Goal: Task Accomplishment & Management: Manage account settings

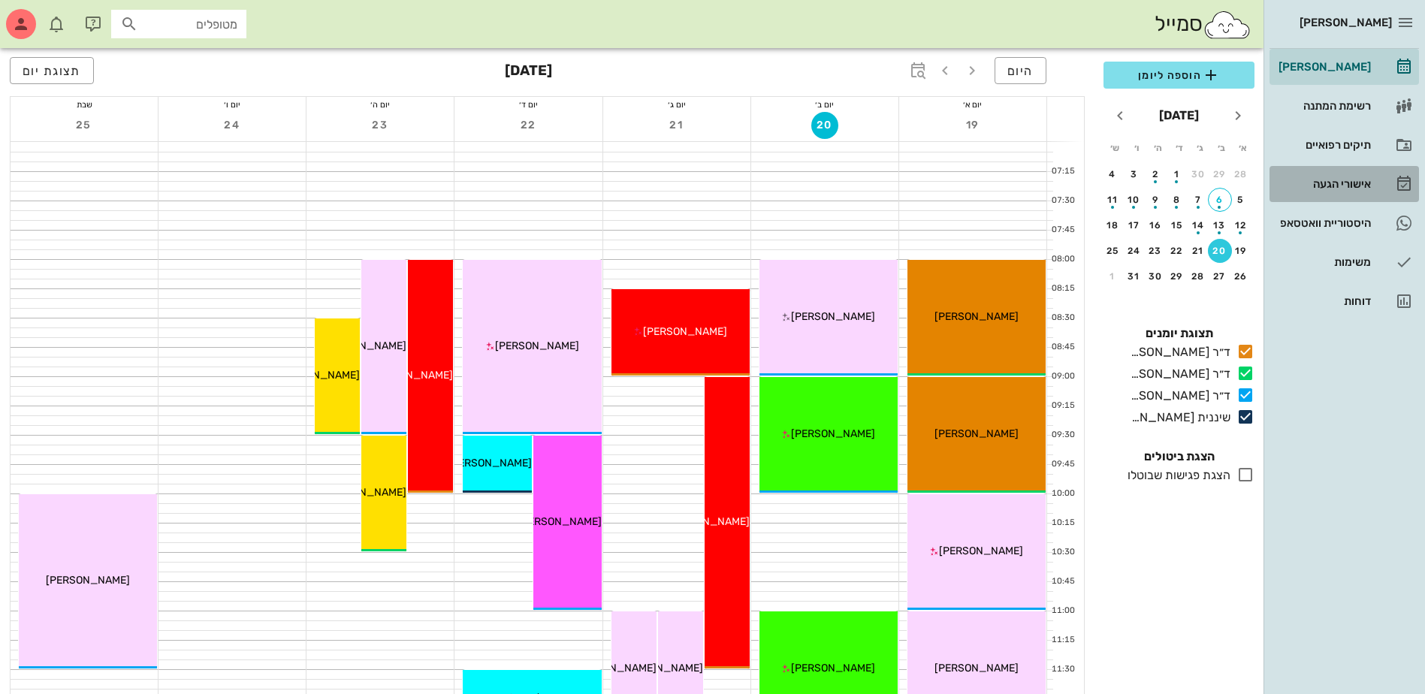
click at [1336, 183] on div "אישורי הגעה" at bounding box center [1323, 184] width 95 height 12
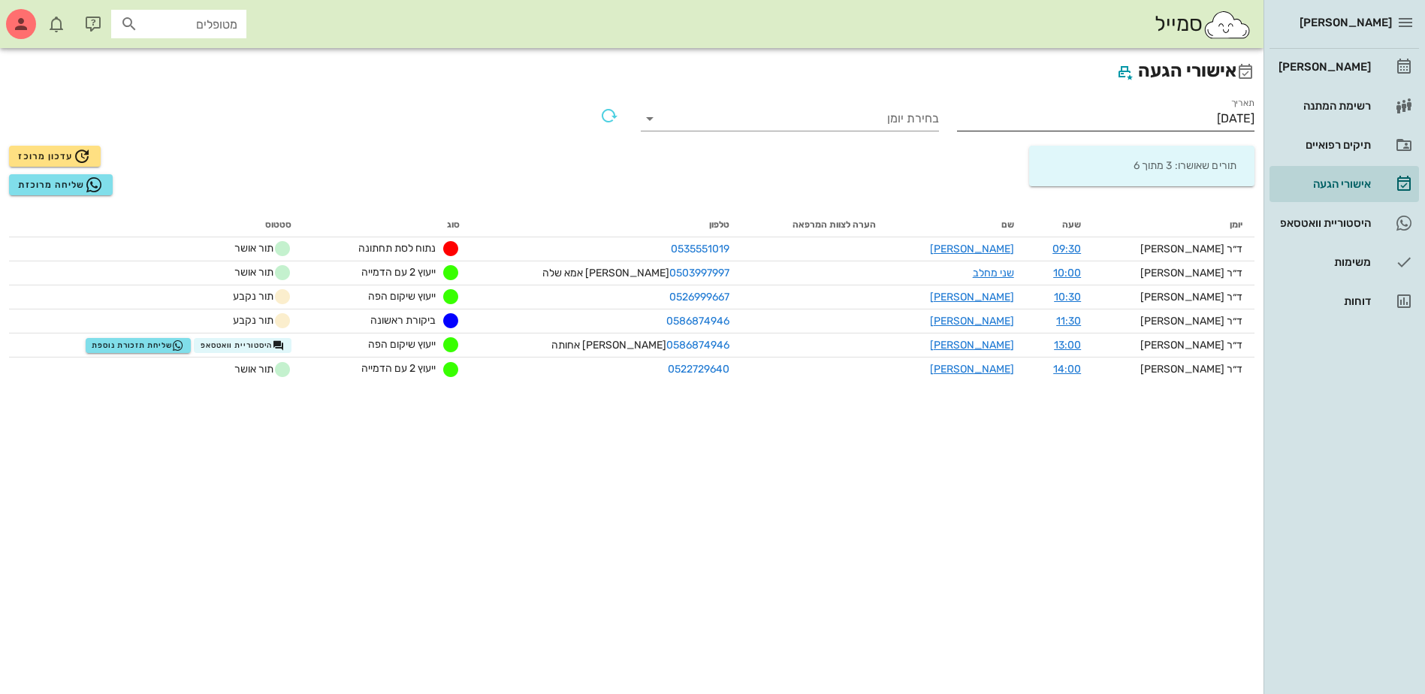
click at [1208, 117] on input "[DATE]" at bounding box center [1106, 119] width 298 height 24
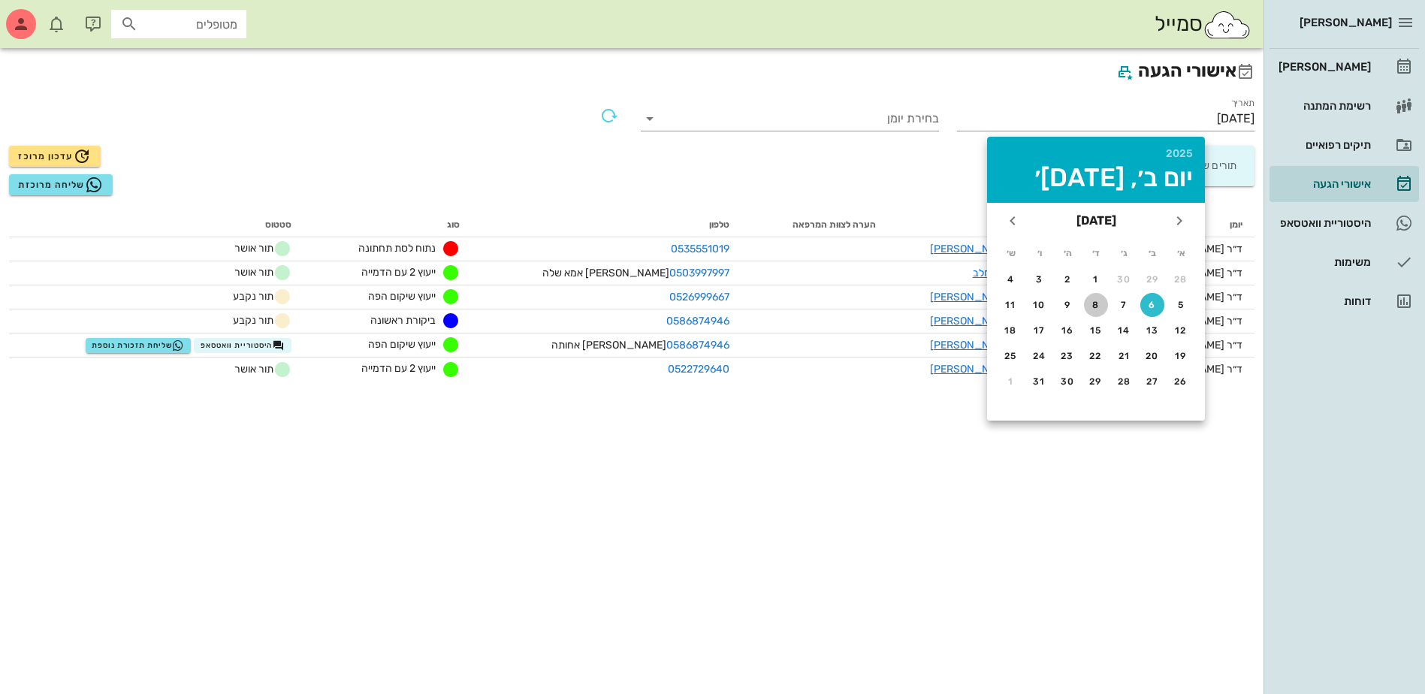
click at [1099, 304] on div "8" at bounding box center [1096, 305] width 24 height 11
type input "[DATE]"
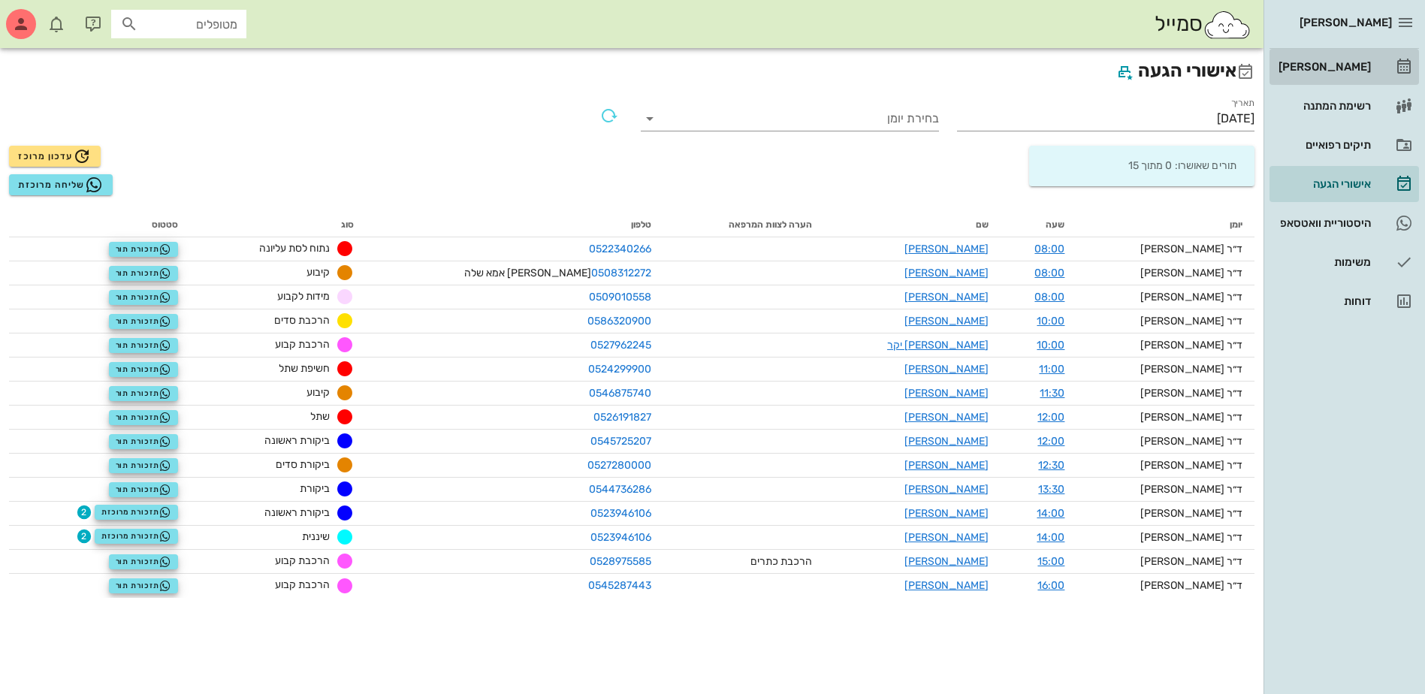
click at [1335, 67] on div "[PERSON_NAME]" at bounding box center [1323, 67] width 95 height 12
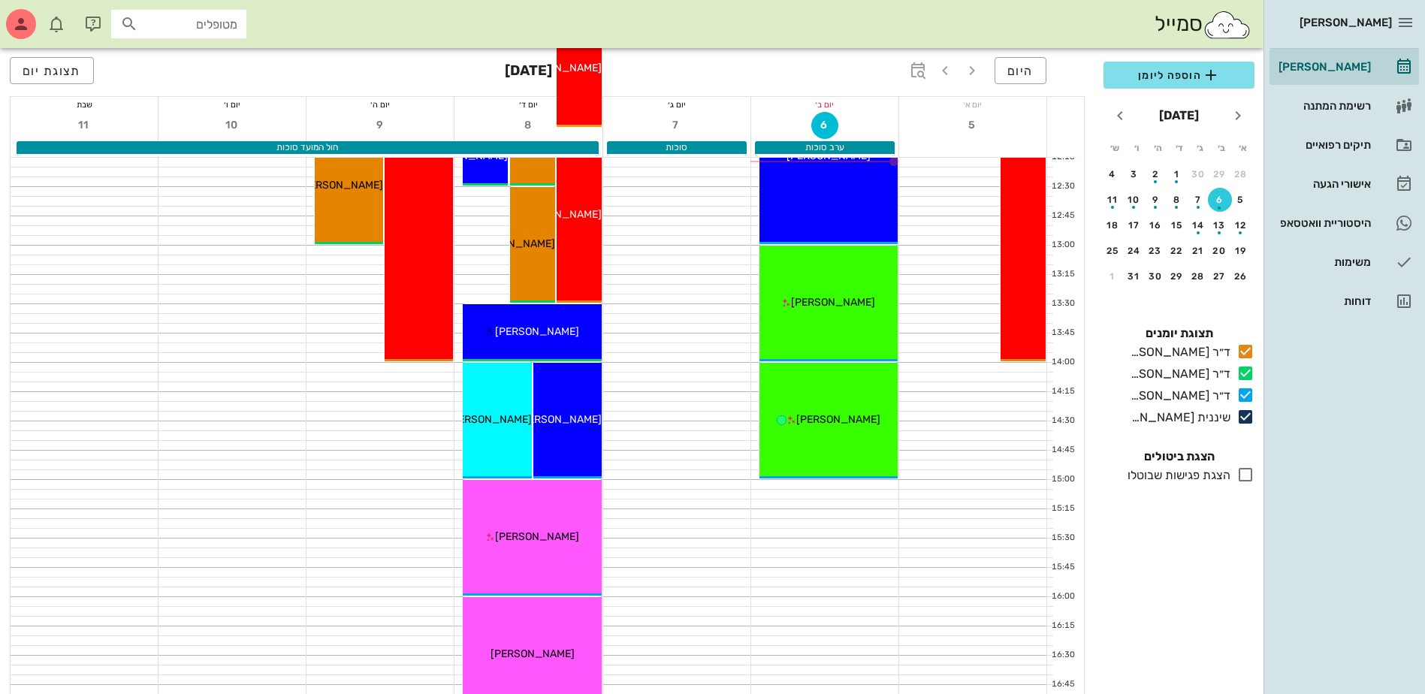
scroll to position [601, 0]
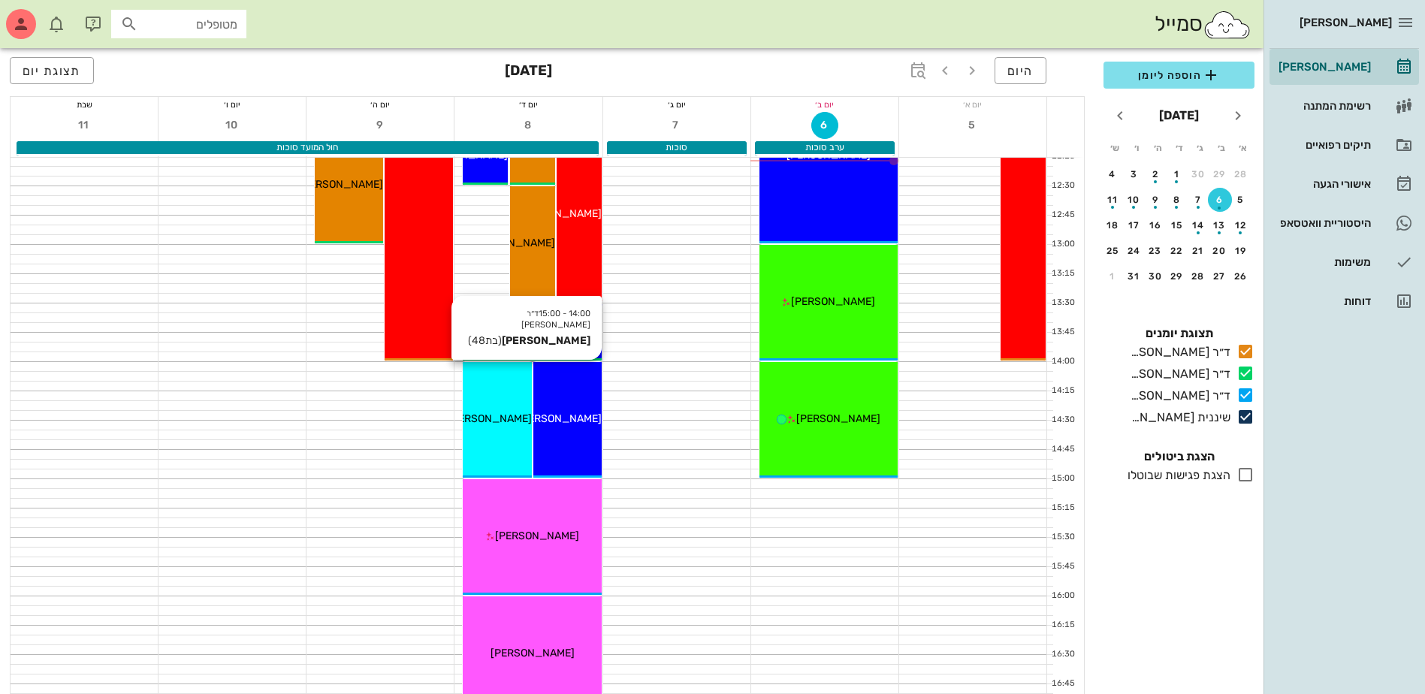
click at [563, 401] on div "14:00 - 15:00 ד״ר [PERSON_NAME] [PERSON_NAME] (בת 48 ) [PERSON_NAME]" at bounding box center [567, 420] width 68 height 116
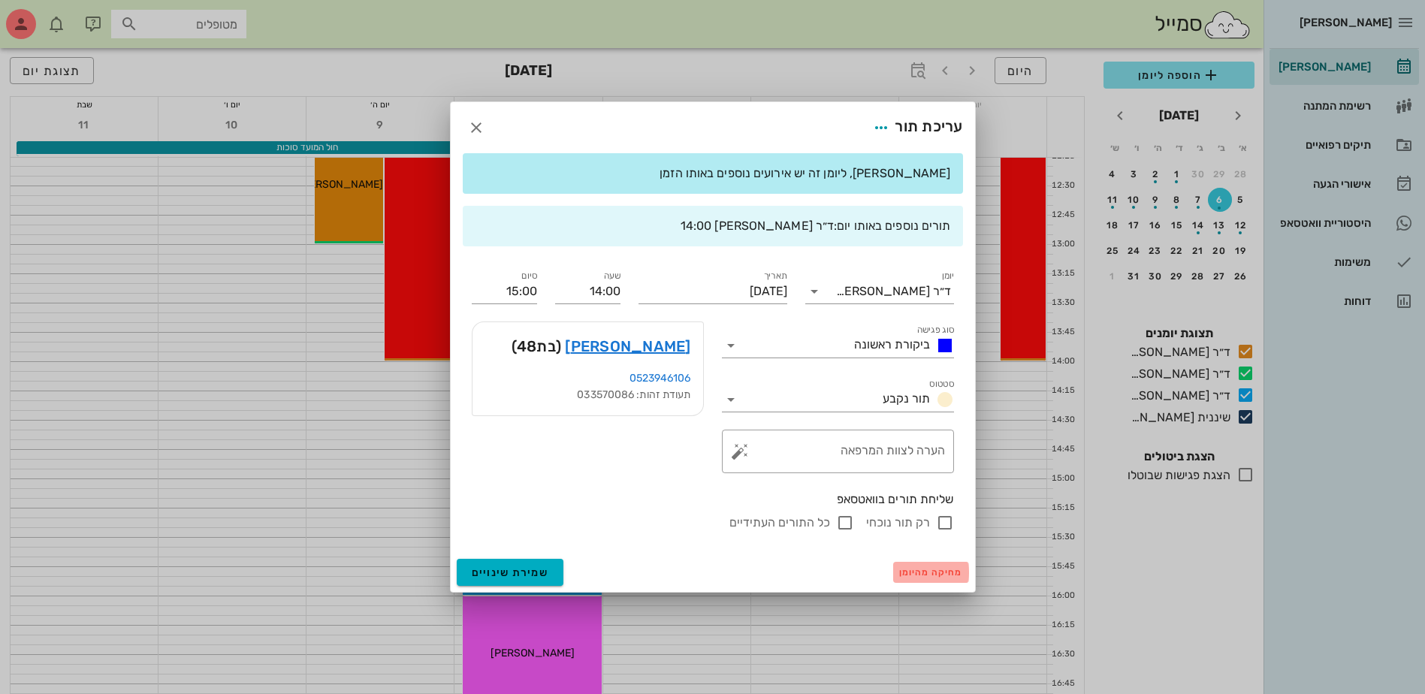
click at [915, 576] on span "מחיקה מהיומן" at bounding box center [931, 572] width 64 height 11
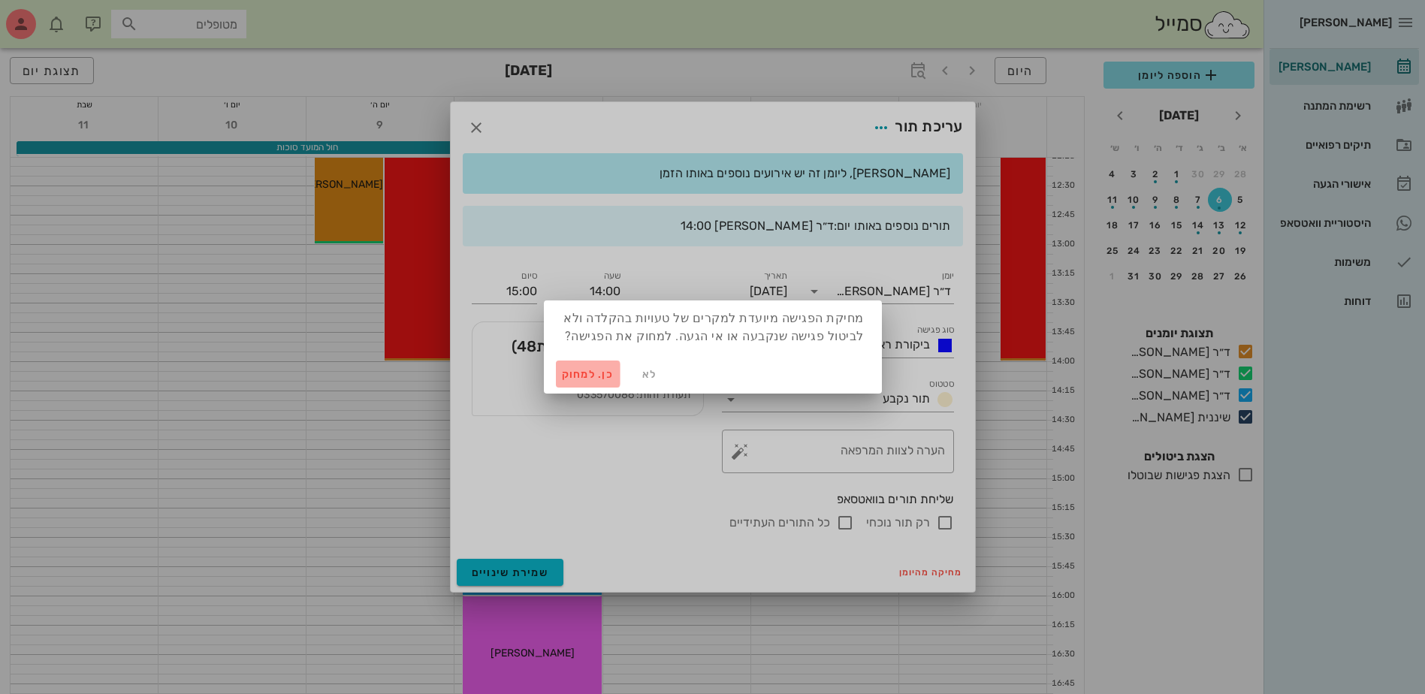
click at [583, 370] on span "כן. למחוק" at bounding box center [588, 374] width 53 height 13
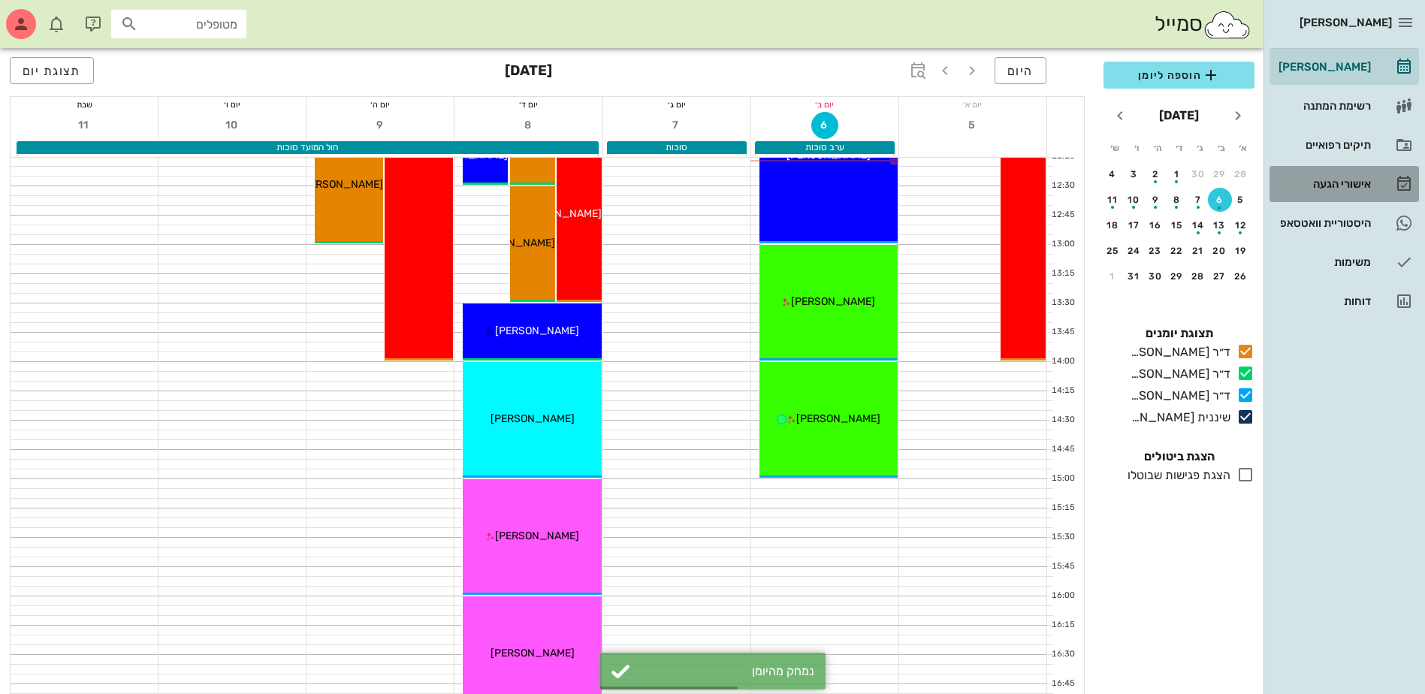
click at [1345, 183] on div "אישורי הגעה" at bounding box center [1323, 184] width 95 height 12
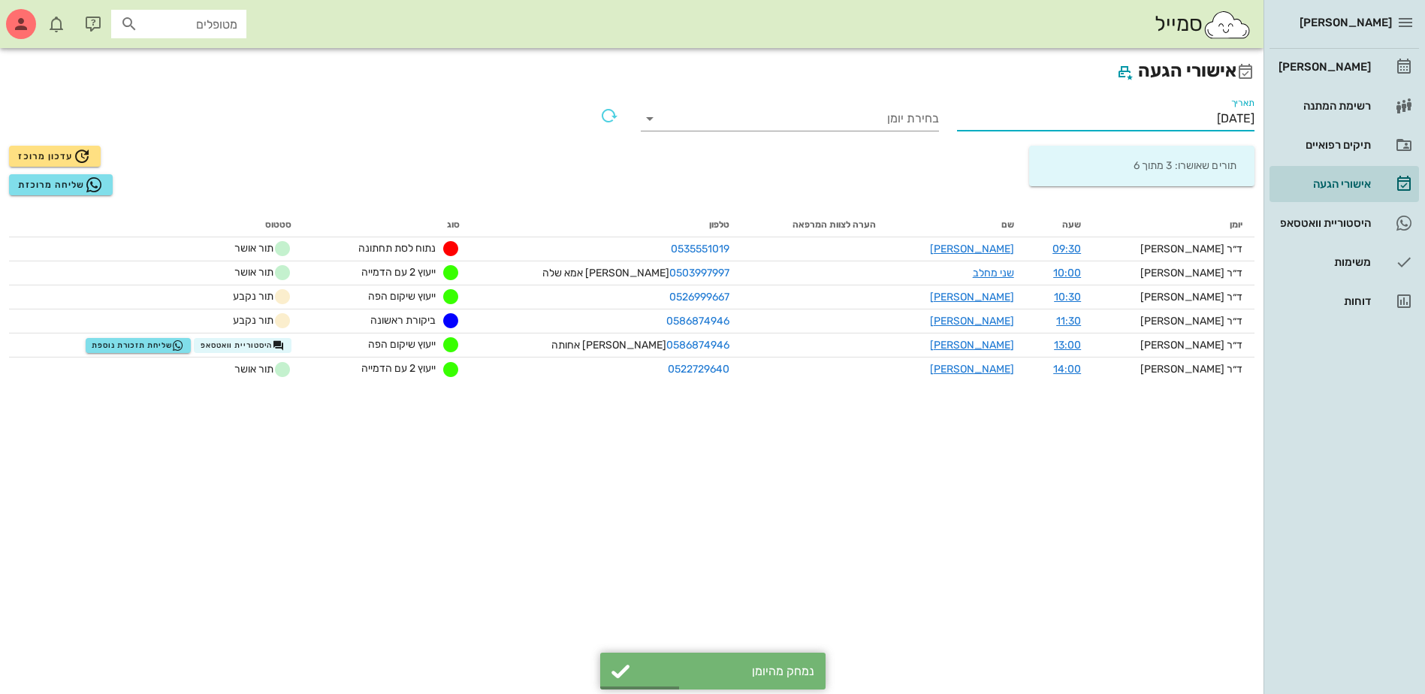
click at [1181, 115] on input "[DATE]" at bounding box center [1106, 119] width 298 height 24
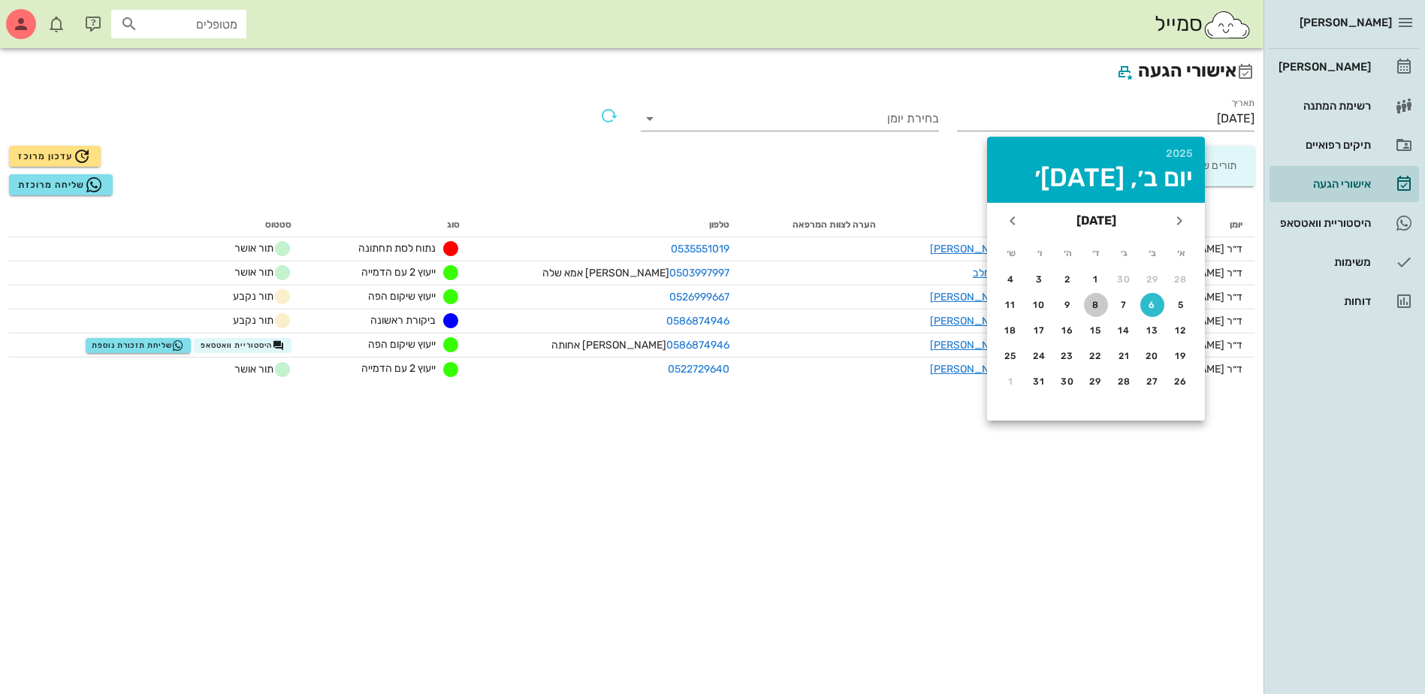
click at [1095, 301] on div "8" at bounding box center [1096, 305] width 24 height 11
type input "[DATE]"
